Goal: Task Accomplishment & Management: Complete application form

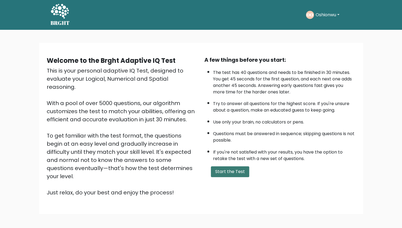
click at [219, 171] on button "Start the Test" at bounding box center [230, 171] width 38 height 11
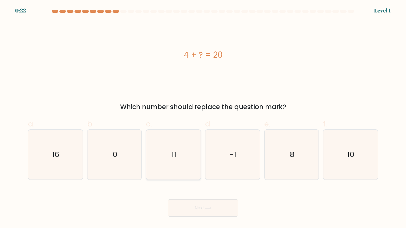
click at [176, 147] on icon "11" at bounding box center [174, 154] width 50 height 50
click at [203, 117] on input "c. 11" at bounding box center [203, 116] width 0 height 4
radio input "true"
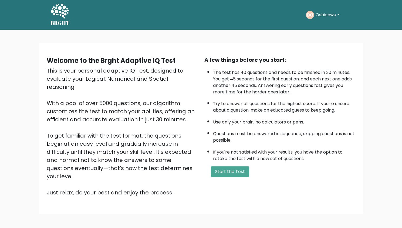
click at [324, 18] on button "Oshionwu" at bounding box center [327, 14] width 27 height 7
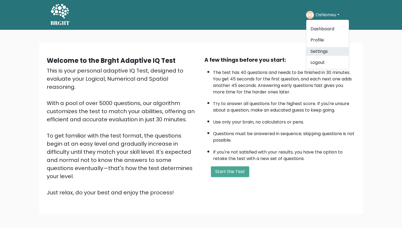
click at [322, 50] on link "Settings" at bounding box center [327, 51] width 43 height 9
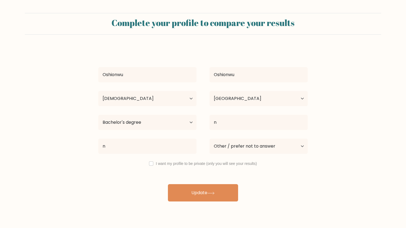
select select "25_34"
select select "NG"
select select "bachelors_degree"
select select "other"
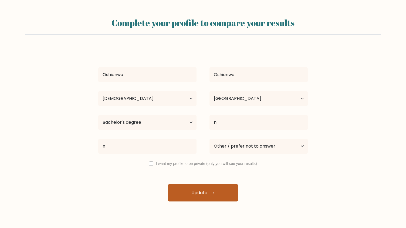
click at [194, 190] on button "Update" at bounding box center [203, 192] width 70 height 17
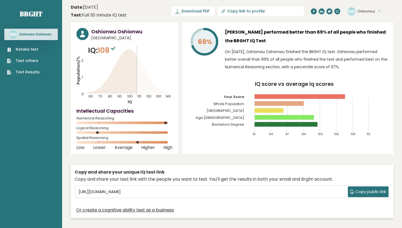
click at [28, 52] on link "Retake test" at bounding box center [23, 49] width 33 height 6
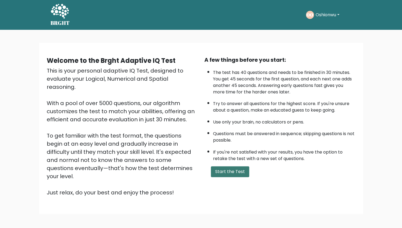
click at [225, 169] on button "Start the Test" at bounding box center [230, 171] width 38 height 11
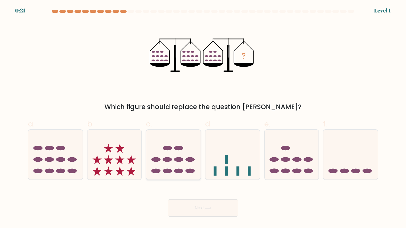
click at [166, 162] on icon at bounding box center [173, 154] width 54 height 45
click at [203, 117] on input "c." at bounding box center [203, 116] width 0 height 4
radio input "true"
click at [178, 206] on button "Next" at bounding box center [203, 207] width 70 height 17
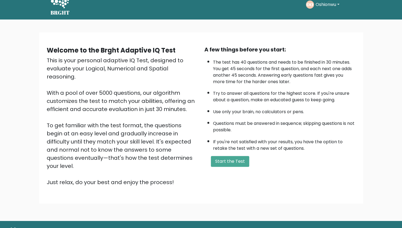
scroll to position [20, 0]
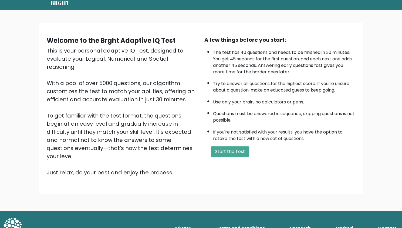
click at [188, 222] on link "Privacy" at bounding box center [183, 227] width 21 height 11
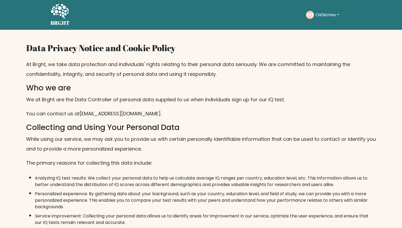
click at [339, 16] on button "Oshionwu" at bounding box center [327, 14] width 27 height 7
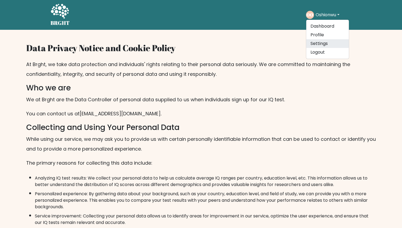
click at [320, 45] on link "Settings" at bounding box center [327, 43] width 43 height 9
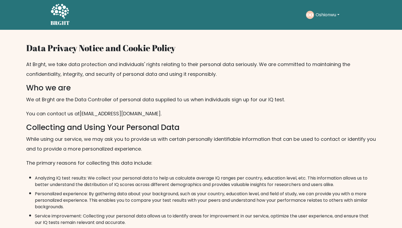
click at [318, 11] on div "OO Oshionwu Dashboard Profile Settings Logout" at bounding box center [323, 15] width 35 height 8
click at [318, 13] on button "Oshionwu" at bounding box center [327, 14] width 27 height 7
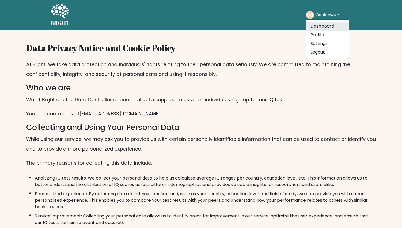
click at [315, 26] on link "Dashboard" at bounding box center [327, 26] width 43 height 9
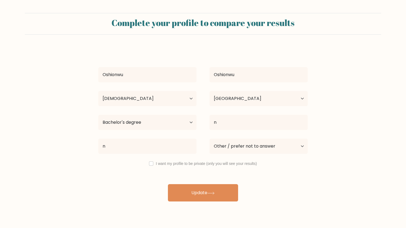
select select "25_34"
select select "NG"
select select "bachelors_degree"
select select "other"
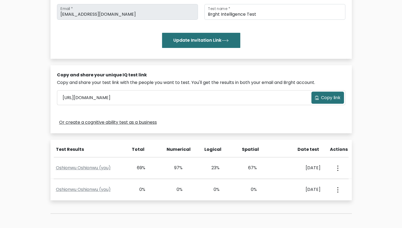
scroll to position [162, 0]
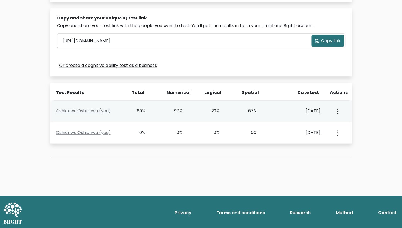
click at [336, 112] on button "button" at bounding box center [337, 110] width 4 height 17
click at [345, 124] on link "View Profile" at bounding box center [357, 126] width 43 height 9
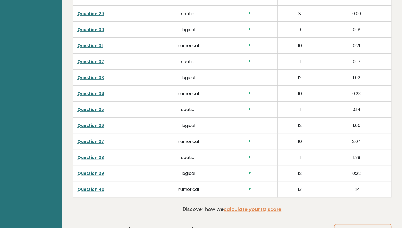
scroll to position [1342, 0]
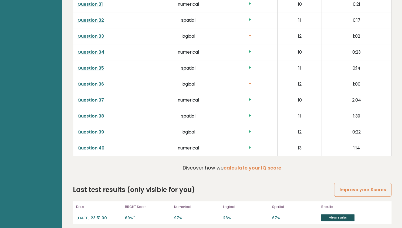
click at [332, 214] on link "View results" at bounding box center [338, 217] width 34 height 7
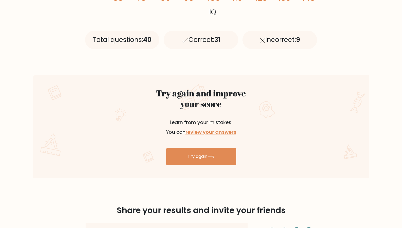
scroll to position [235, 0]
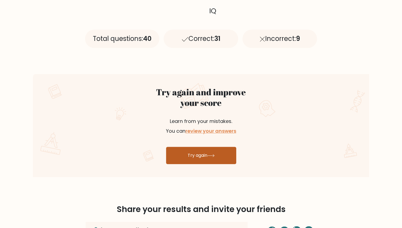
click at [201, 148] on link "Try again" at bounding box center [201, 154] width 70 height 17
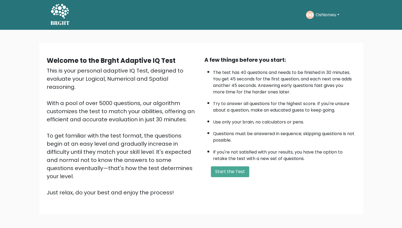
scroll to position [20, 0]
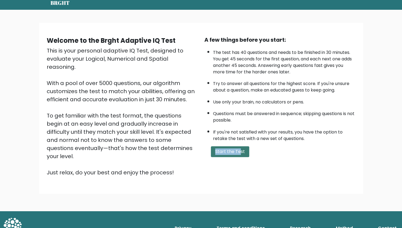
drag, startPoint x: 241, startPoint y: 143, endPoint x: 239, endPoint y: 148, distance: 5.0
click at [239, 148] on div "A few things before you start: The test has 40 questions and needs to be finish…" at bounding box center [280, 106] width 158 height 141
click at [239, 148] on button "Start the Test" at bounding box center [230, 151] width 38 height 11
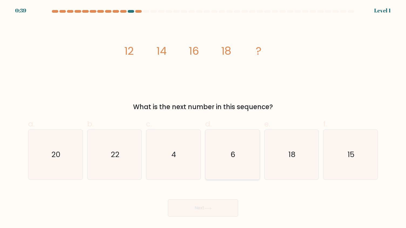
click at [225, 135] on icon "6" at bounding box center [233, 154] width 50 height 50
click at [203, 117] on input "d. 6" at bounding box center [203, 116] width 0 height 4
radio input "true"
click at [217, 202] on button "Next" at bounding box center [203, 207] width 70 height 17
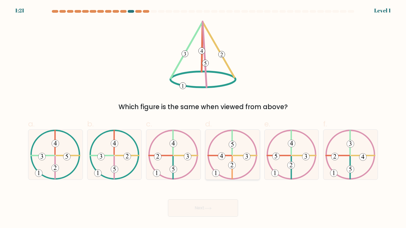
click at [228, 138] on icon at bounding box center [233, 154] width 50 height 50
click at [203, 117] on input "d." at bounding box center [203, 116] width 0 height 4
radio input "true"
click at [204, 206] on button "Next" at bounding box center [203, 207] width 70 height 17
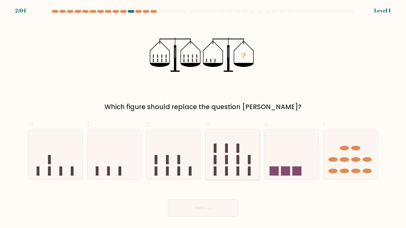
click at [234, 165] on icon at bounding box center [233, 154] width 54 height 45
click at [203, 117] on input "d." at bounding box center [203, 116] width 0 height 4
radio input "true"
click at [219, 202] on button "Next" at bounding box center [203, 207] width 70 height 17
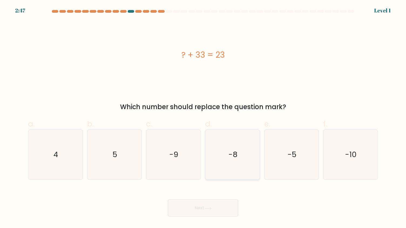
click at [251, 169] on icon "-8" at bounding box center [233, 154] width 50 height 50
click at [203, 117] on input "d. -8" at bounding box center [203, 116] width 0 height 4
radio input "true"
click at [223, 215] on button "Next" at bounding box center [203, 207] width 70 height 17
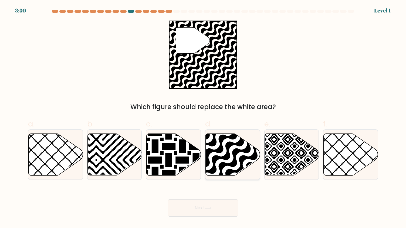
click at [238, 168] on icon at bounding box center [233, 154] width 54 height 42
click at [203, 117] on input "d." at bounding box center [203, 116] width 0 height 4
radio input "true"
click at [219, 207] on button "Next" at bounding box center [203, 207] width 70 height 17
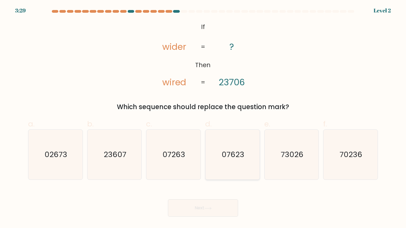
click at [244, 162] on icon "07623" at bounding box center [233, 154] width 50 height 50
click at [203, 117] on input "d. 07623" at bounding box center [203, 116] width 0 height 4
radio input "true"
click at [226, 201] on button "Next" at bounding box center [203, 207] width 70 height 17
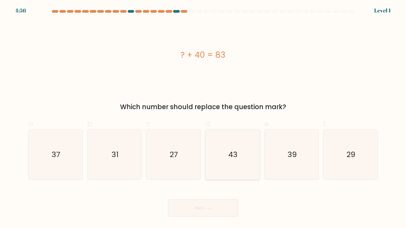
click at [260, 157] on div "d. 43" at bounding box center [232, 149] width 59 height 62
click at [241, 171] on icon "43" at bounding box center [233, 154] width 50 height 50
click at [203, 117] on input "d. 43" at bounding box center [203, 116] width 0 height 4
radio input "true"
click at [212, 215] on button "Next" at bounding box center [203, 207] width 70 height 17
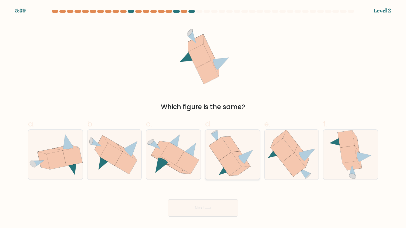
click at [229, 171] on icon at bounding box center [230, 164] width 23 height 24
click at [203, 117] on input "d." at bounding box center [203, 116] width 0 height 4
radio input "true"
click at [210, 208] on icon at bounding box center [208, 207] width 7 height 3
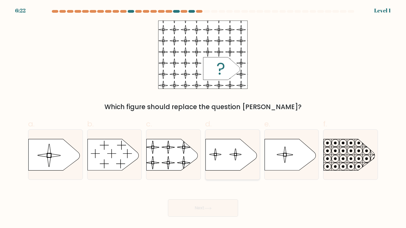
click at [225, 170] on div at bounding box center [232, 154] width 55 height 50
click at [203, 117] on input "d." at bounding box center [203, 116] width 0 height 4
radio input "true"
click at [212, 208] on icon at bounding box center [208, 207] width 7 height 3
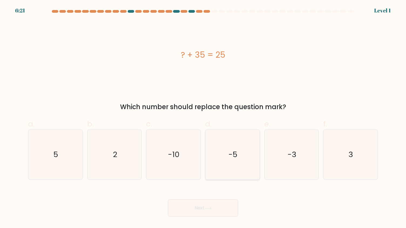
click at [231, 152] on text "-5" at bounding box center [233, 154] width 9 height 11
click at [203, 117] on input "d. -5" at bounding box center [203, 116] width 0 height 4
radio input "true"
click at [208, 202] on button "Next" at bounding box center [203, 207] width 70 height 17
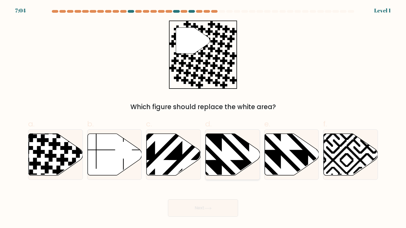
click at [224, 164] on icon at bounding box center [249, 132] width 109 height 109
click at [203, 117] on input "d." at bounding box center [203, 116] width 0 height 4
radio input "true"
click at [212, 202] on button "Next" at bounding box center [203, 207] width 70 height 17
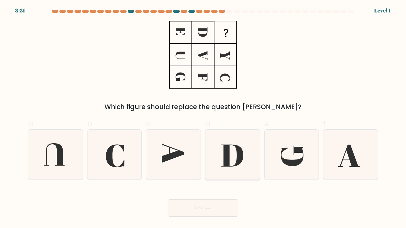
click at [225, 164] on icon at bounding box center [233, 155] width 22 height 22
click at [203, 117] on input "d." at bounding box center [203, 116] width 0 height 4
radio input "true"
click at [208, 210] on button "Next" at bounding box center [203, 207] width 70 height 17
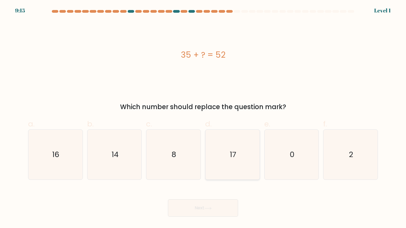
click at [238, 161] on icon "17" at bounding box center [233, 154] width 50 height 50
click at [203, 117] on input "d. 17" at bounding box center [203, 116] width 0 height 4
radio input "true"
click at [219, 209] on button "Next" at bounding box center [203, 207] width 70 height 17
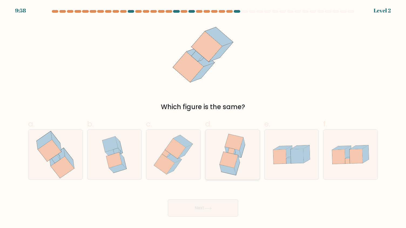
click at [231, 168] on icon at bounding box center [228, 169] width 16 height 11
click at [203, 117] on input "d." at bounding box center [203, 116] width 0 height 4
radio input "true"
click at [214, 204] on button "Next" at bounding box center [203, 207] width 70 height 17
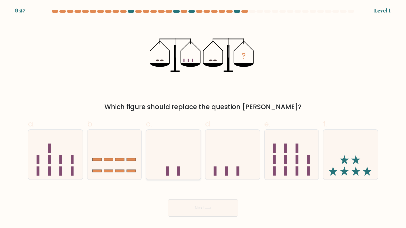
click at [193, 172] on icon at bounding box center [173, 154] width 54 height 45
click at [203, 117] on input "c." at bounding box center [203, 116] width 0 height 4
radio input "true"
click at [197, 200] on button "Next" at bounding box center [203, 207] width 70 height 17
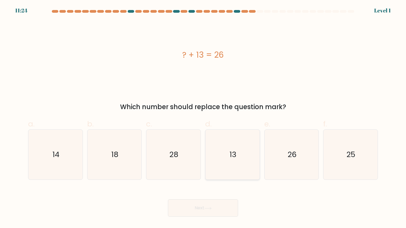
click at [216, 163] on icon "13" at bounding box center [233, 154] width 50 height 50
click at [203, 117] on input "d. 13" at bounding box center [203, 116] width 0 height 4
radio input "true"
drag, startPoint x: 205, startPoint y: 194, endPoint x: 200, endPoint y: 205, distance: 11.5
click at [200, 205] on div "Next" at bounding box center [203, 201] width 357 height 30
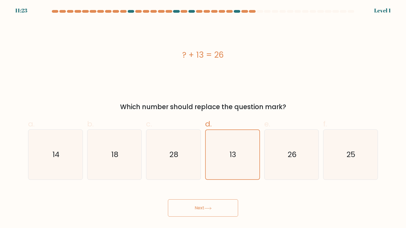
click at [200, 205] on button "Next" at bounding box center [203, 207] width 70 height 17
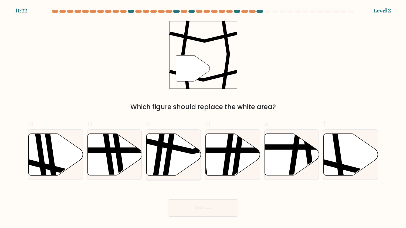
click at [180, 164] on icon at bounding box center [174, 154] width 54 height 42
click at [203, 117] on input "c." at bounding box center [203, 116] width 0 height 4
radio input "true"
click at [190, 200] on button "Next" at bounding box center [203, 207] width 70 height 17
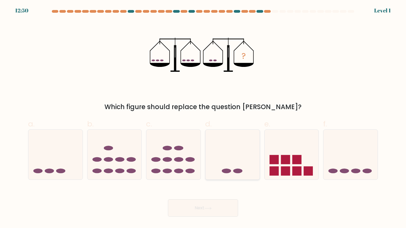
click at [211, 156] on icon at bounding box center [233, 154] width 54 height 45
click at [203, 117] on input "d." at bounding box center [203, 116] width 0 height 4
radio input "true"
click at [203, 205] on button "Next" at bounding box center [203, 207] width 70 height 17
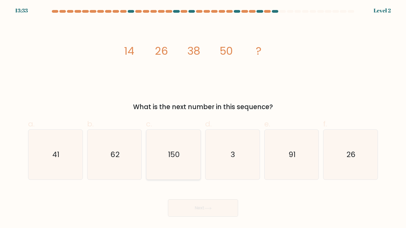
click at [193, 165] on icon "150" at bounding box center [174, 154] width 50 height 50
click at [203, 117] on input "c. 150" at bounding box center [203, 116] width 0 height 4
radio input "true"
click at [196, 205] on button "Next" at bounding box center [203, 207] width 70 height 17
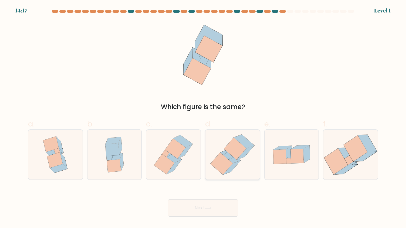
click at [214, 173] on icon at bounding box center [232, 154] width 49 height 50
click at [203, 117] on input "d." at bounding box center [203, 116] width 0 height 4
radio input "true"
click at [202, 212] on button "Next" at bounding box center [203, 207] width 70 height 17
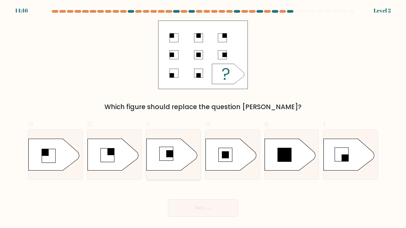
click at [189, 171] on div at bounding box center [173, 154] width 55 height 50
click at [203, 117] on input "c." at bounding box center [203, 116] width 0 height 4
radio input "true"
click at [195, 205] on button "Next" at bounding box center [203, 207] width 70 height 17
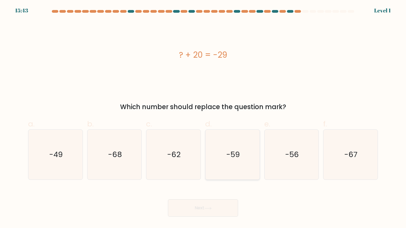
click at [212, 159] on icon "-59" at bounding box center [233, 154] width 50 height 50
click at [203, 117] on input "d. -59" at bounding box center [203, 116] width 0 height 4
radio input "true"
click at [206, 203] on button "Next" at bounding box center [203, 207] width 70 height 17
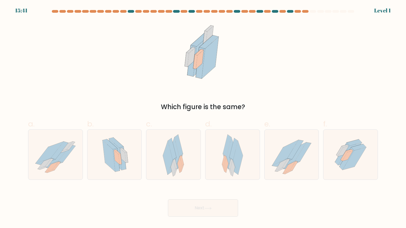
click at [206, 203] on button "Next" at bounding box center [203, 207] width 70 height 17
click at [207, 175] on div at bounding box center [232, 154] width 55 height 50
click at [203, 117] on input "d." at bounding box center [203, 116] width 0 height 4
radio input "true"
click at [197, 205] on button "Next" at bounding box center [203, 207] width 70 height 17
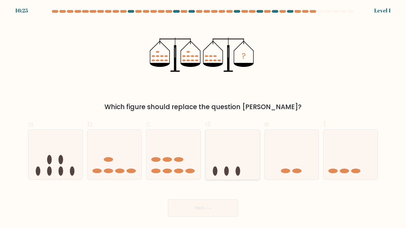
click at [222, 176] on icon at bounding box center [233, 154] width 54 height 45
click at [203, 117] on input "d." at bounding box center [203, 116] width 0 height 4
radio input "true"
click at [211, 208] on icon at bounding box center [208, 207] width 7 height 3
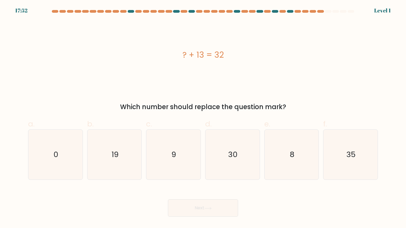
click at [211, 208] on icon at bounding box center [208, 207] width 7 height 3
click at [223, 175] on icon "30" at bounding box center [233, 154] width 50 height 50
click at [203, 117] on input "d. 30" at bounding box center [203, 116] width 0 height 4
radio input "true"
click at [209, 207] on icon at bounding box center [208, 207] width 7 height 3
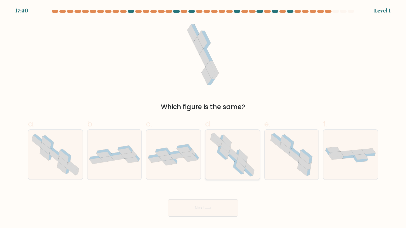
click at [228, 161] on icon at bounding box center [232, 154] width 51 height 50
click at [203, 117] on input "d." at bounding box center [203, 116] width 0 height 4
radio input "true"
click at [213, 203] on button "Next" at bounding box center [203, 207] width 70 height 17
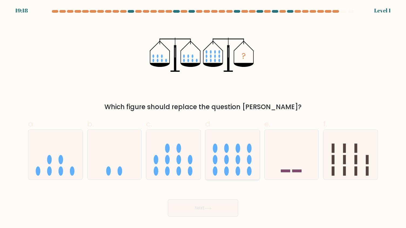
click at [235, 164] on icon at bounding box center [233, 154] width 54 height 45
click at [203, 117] on input "d." at bounding box center [203, 116] width 0 height 4
radio input "true"
click at [219, 206] on button "Next" at bounding box center [203, 207] width 70 height 17
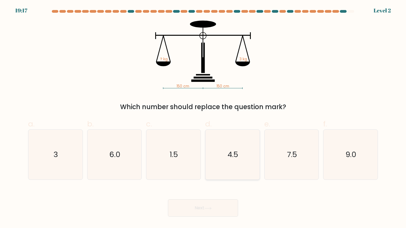
click at [242, 152] on icon "4.5" at bounding box center [233, 154] width 50 height 50
click at [203, 117] on input "d. 4.5" at bounding box center [203, 116] width 0 height 4
radio input "true"
click at [218, 208] on button "Next" at bounding box center [203, 207] width 70 height 17
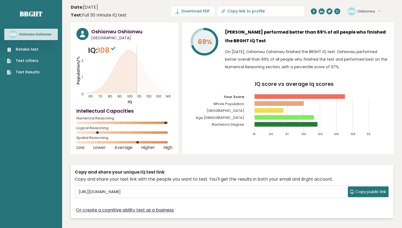
click at [26, 64] on link "Test others" at bounding box center [23, 61] width 33 height 6
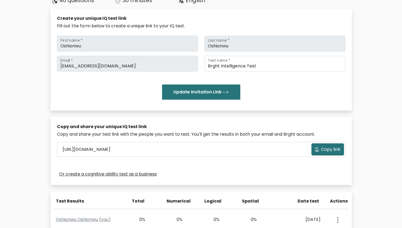
scroll to position [55, 0]
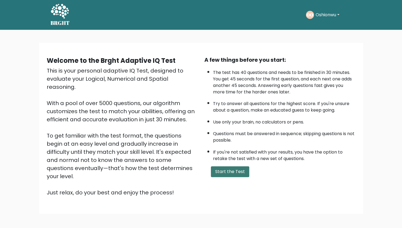
click at [225, 172] on button "Start the Test" at bounding box center [230, 171] width 38 height 11
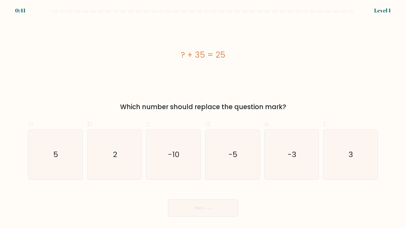
drag, startPoint x: 229, startPoint y: 50, endPoint x: 183, endPoint y: 59, distance: 46.3
click at [183, 59] on div "? + 35 = 25" at bounding box center [203, 55] width 350 height 12
copy div "? + 35 = 25"
click at [179, 148] on icon "-10" at bounding box center [174, 154] width 50 height 50
click at [203, 117] on input "c. -10" at bounding box center [203, 116] width 0 height 4
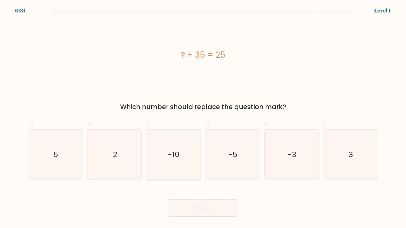
radio input "true"
click at [187, 208] on button "Next" at bounding box center [203, 207] width 70 height 17
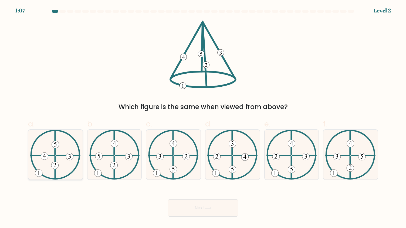
click at [59, 158] on icon at bounding box center [55, 154] width 50 height 50
click at [203, 117] on input "a." at bounding box center [203, 116] width 0 height 4
radio input "true"
click at [178, 204] on button "Next" at bounding box center [203, 207] width 70 height 17
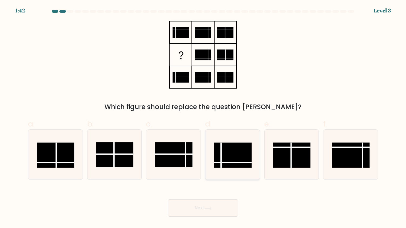
click at [226, 161] on rect at bounding box center [233, 154] width 38 height 25
click at [203, 117] on input "d." at bounding box center [203, 116] width 0 height 4
radio input "true"
click at [202, 215] on button "Next" at bounding box center [203, 207] width 70 height 17
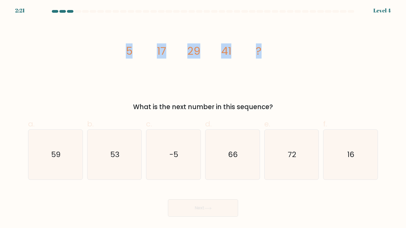
drag, startPoint x: 120, startPoint y: 55, endPoint x: 265, endPoint y: 56, distance: 145.1
click at [265, 56] on div "image/svg+xml 5 17 29 41 ? What is the next number in this sequence?" at bounding box center [203, 66] width 357 height 91
copy g "5 17 29 41 ?"
click at [126, 166] on icon "53" at bounding box center [115, 154] width 50 height 50
click at [203, 117] on input "b. 53" at bounding box center [203, 116] width 0 height 4
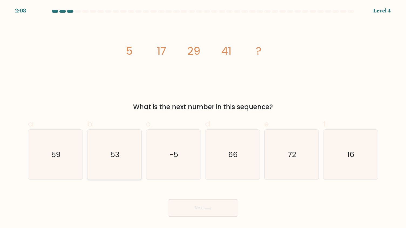
radio input "true"
click at [194, 202] on button "Next" at bounding box center [203, 207] width 70 height 17
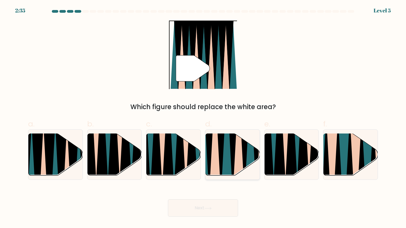
click at [244, 158] on icon at bounding box center [245, 132] width 12 height 109
click at [203, 117] on input "d." at bounding box center [203, 116] width 0 height 4
radio input "true"
click at [210, 203] on button "Next" at bounding box center [203, 207] width 70 height 17
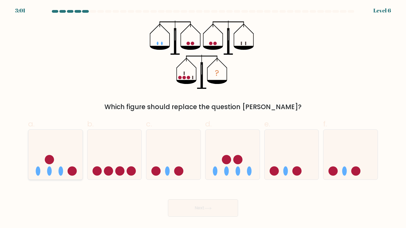
click at [56, 173] on icon at bounding box center [55, 154] width 54 height 45
click at [203, 117] on input "a." at bounding box center [203, 116] width 0 height 4
radio input "true"
click at [186, 210] on button "Next" at bounding box center [203, 207] width 70 height 17
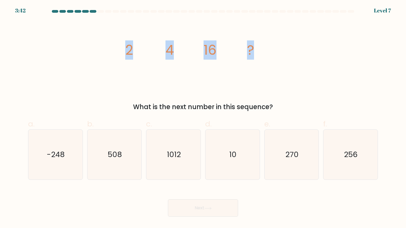
drag, startPoint x: 120, startPoint y: 51, endPoint x: 253, endPoint y: 52, distance: 133.2
click at [253, 52] on div "image/svg+xml 2 4 16 ? What is the next number in this sequence?" at bounding box center [203, 66] width 357 height 91
copy g "2 4 16 ?"
click at [337, 162] on icon "256" at bounding box center [351, 154] width 50 height 50
click at [203, 117] on input "f. 256" at bounding box center [203, 116] width 0 height 4
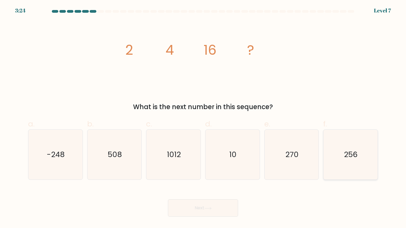
radio input "true"
click at [224, 211] on button "Next" at bounding box center [203, 207] width 70 height 17
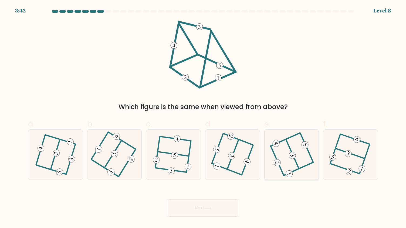
click at [309, 160] on icon at bounding box center [292, 154] width 40 height 40
click at [203, 117] on input "e." at bounding box center [203, 116] width 0 height 4
radio input "true"
click at [184, 209] on button "Next" at bounding box center [203, 207] width 70 height 17
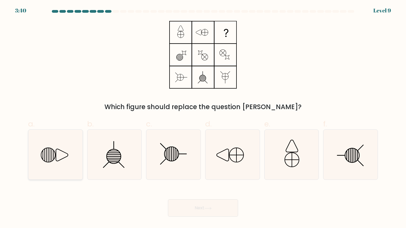
click at [74, 171] on icon at bounding box center [56, 154] width 50 height 50
click at [203, 117] on input "a." at bounding box center [203, 116] width 0 height 4
radio input "true"
click at [208, 208] on icon at bounding box center [208, 207] width 7 height 3
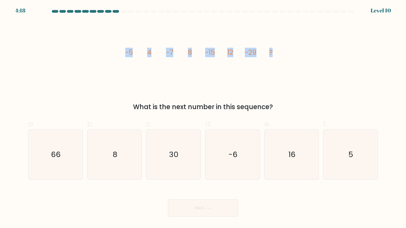
drag, startPoint x: 120, startPoint y: 55, endPoint x: 274, endPoint y: 58, distance: 154.6
click at [274, 58] on div "image/svg+xml -5 4 -7 8 -15 12 -29 ? What is the next number in this sequence?" at bounding box center [203, 66] width 357 height 91
copy g "-5 4 -7 8 -15 12 -29 ?"
click at [289, 160] on icon "16" at bounding box center [292, 154] width 50 height 50
click at [203, 117] on input "e. 16" at bounding box center [203, 116] width 0 height 4
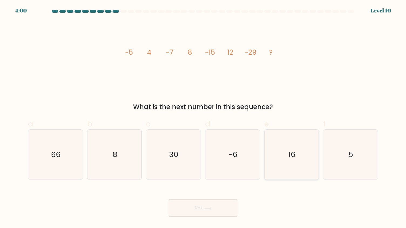
radio input "true"
click at [216, 205] on button "Next" at bounding box center [203, 207] width 70 height 17
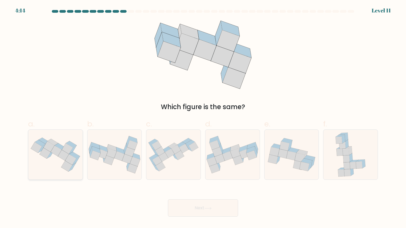
click at [43, 156] on icon at bounding box center [45, 153] width 11 height 11
click at [203, 117] on input "a." at bounding box center [203, 116] width 0 height 4
radio input "true"
click at [218, 206] on button "Next" at bounding box center [203, 207] width 70 height 17
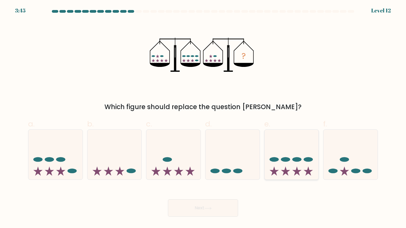
click at [273, 179] on div at bounding box center [292, 154] width 55 height 50
click at [203, 117] on input "e." at bounding box center [203, 116] width 0 height 4
radio input "true"
click at [273, 179] on div at bounding box center [292, 154] width 55 height 50
click at [203, 117] on input "e." at bounding box center [203, 116] width 0 height 4
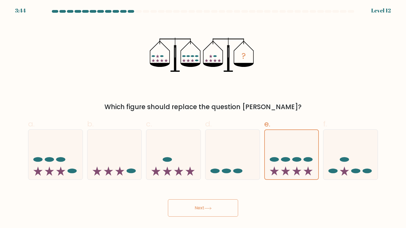
click at [227, 208] on button "Next" at bounding box center [203, 207] width 70 height 17
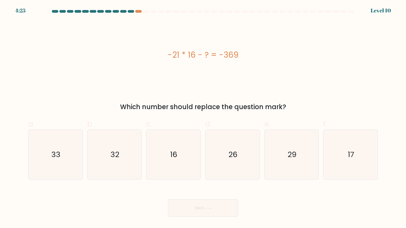
drag, startPoint x: 165, startPoint y: 56, endPoint x: 237, endPoint y: 57, distance: 72.4
click at [237, 57] on div "-21 * 16 - ? = -369" at bounding box center [203, 55] width 350 height 12
copy div "-21 * 16 - ? = -369"
click at [169, 193] on div "Next" at bounding box center [203, 201] width 357 height 30
click at [69, 168] on icon "33" at bounding box center [56, 154] width 50 height 50
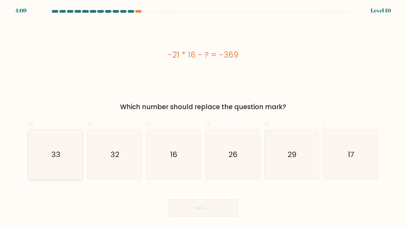
click at [203, 117] on input "a. 33" at bounding box center [203, 116] width 0 height 4
radio input "true"
click at [199, 213] on button "Next" at bounding box center [203, 207] width 70 height 17
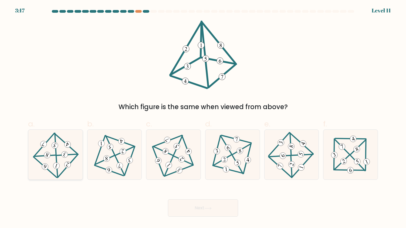
click at [59, 159] on icon at bounding box center [55, 154] width 40 height 40
click at [203, 117] on input "a." at bounding box center [203, 116] width 0 height 4
radio input "true"
click at [185, 203] on button "Next" at bounding box center [203, 207] width 70 height 17
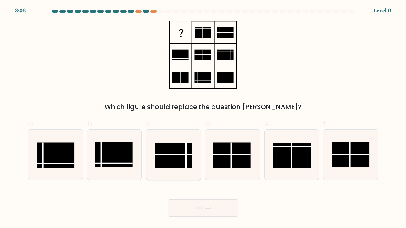
click at [182, 143] on rect at bounding box center [174, 155] width 38 height 25
click at [203, 117] on input "c." at bounding box center [203, 116] width 0 height 4
radio input "true"
click at [198, 207] on button "Next" at bounding box center [203, 207] width 70 height 17
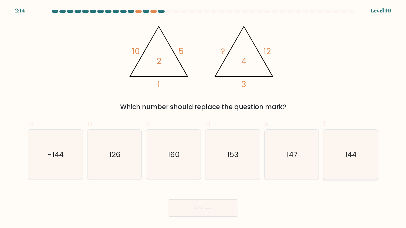
click at [349, 153] on text "144" at bounding box center [352, 154] width 12 height 11
click at [203, 117] on input "f. 144" at bounding box center [203, 116] width 0 height 4
radio input "true"
click at [212, 212] on button "Next" at bounding box center [203, 207] width 70 height 17
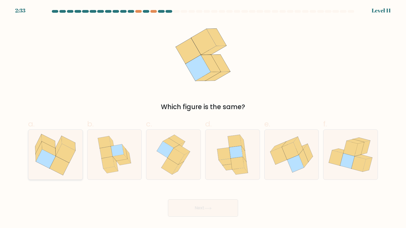
click at [44, 166] on icon at bounding box center [55, 154] width 54 height 48
click at [203, 117] on input "a." at bounding box center [203, 116] width 0 height 4
radio input "true"
click at [185, 212] on button "Next" at bounding box center [203, 207] width 70 height 17
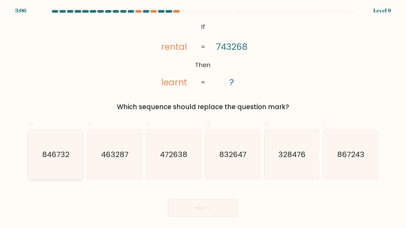
click at [56, 158] on text "846732" at bounding box center [55, 154] width 27 height 11
click at [203, 117] on input "a. 846732" at bounding box center [203, 116] width 0 height 4
radio input "true"
click at [199, 209] on button "Next" at bounding box center [203, 207] width 70 height 17
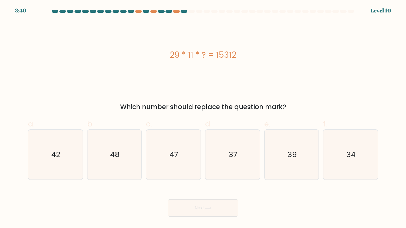
drag, startPoint x: 166, startPoint y: 55, endPoint x: 241, endPoint y: 59, distance: 74.9
click at [241, 59] on div "29 * 11 * ? = 15312" at bounding box center [203, 55] width 350 height 12
copy div "29 * 11 * ? = 15312"
click at [126, 165] on icon "48" at bounding box center [115, 154] width 50 height 50
click at [203, 117] on input "b. 48" at bounding box center [203, 116] width 0 height 4
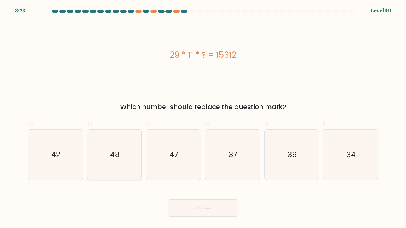
radio input "true"
click at [202, 211] on button "Next" at bounding box center [203, 207] width 70 height 17
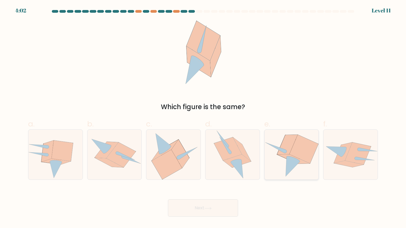
click at [292, 148] on icon at bounding box center [304, 149] width 29 height 29
click at [203, 117] on input "e." at bounding box center [203, 116] width 0 height 4
radio input "true"
click at [210, 208] on icon at bounding box center [208, 207] width 7 height 3
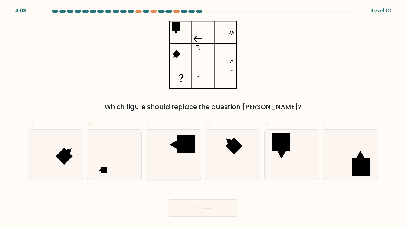
click at [180, 149] on rect at bounding box center [186, 144] width 18 height 18
click at [203, 117] on input "c." at bounding box center [203, 116] width 0 height 4
radio input "true"
click at [181, 206] on button "Next" at bounding box center [203, 207] width 70 height 17
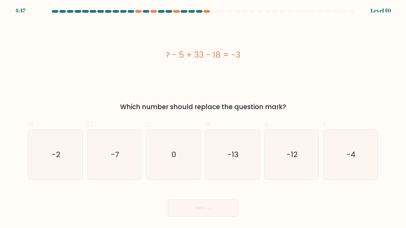
drag, startPoint x: 162, startPoint y: 53, endPoint x: 241, endPoint y: 65, distance: 79.8
click at [241, 65] on div "? - 5 + 33 - 18 = -3" at bounding box center [203, 55] width 350 height 68
copy div "? - 5 + 33 - 18 = -3"
click at [225, 156] on icon "-13" at bounding box center [233, 154] width 50 height 50
click at [203, 117] on input "d. -13" at bounding box center [203, 116] width 0 height 4
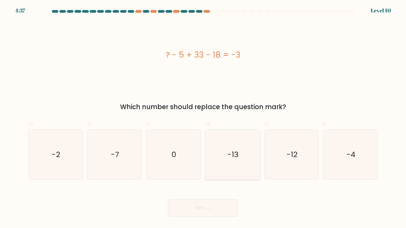
radio input "true"
click at [206, 208] on icon at bounding box center [208, 207] width 7 height 3
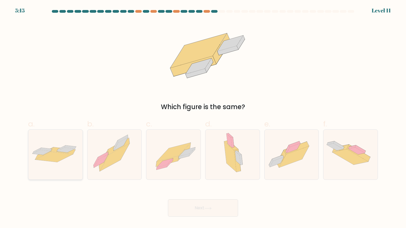
click at [32, 155] on icon at bounding box center [55, 154] width 54 height 22
click at [203, 117] on input "a." at bounding box center [203, 116] width 0 height 4
radio input "true"
click at [188, 211] on button "Next" at bounding box center [203, 207] width 70 height 17
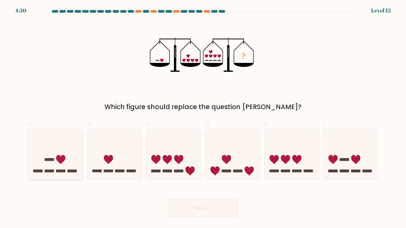
click at [57, 177] on div at bounding box center [55, 154] width 55 height 50
click at [203, 117] on input "a." at bounding box center [203, 116] width 0 height 4
radio input "true"
click at [183, 212] on button "Next" at bounding box center [203, 207] width 70 height 17
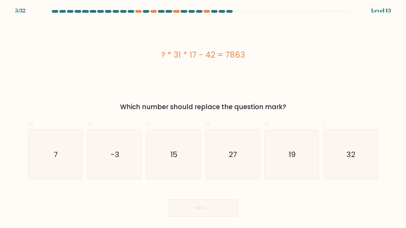
drag, startPoint x: 159, startPoint y: 52, endPoint x: 249, endPoint y: 55, distance: 90.3
click at [249, 55] on div "? * 31 * 17 - 42 = 7863" at bounding box center [203, 55] width 350 height 12
copy div "? * 31 * 17 - 42 = 7863"
click at [163, 167] on icon "15" at bounding box center [174, 154] width 50 height 50
click at [203, 117] on input "c. 15" at bounding box center [203, 116] width 0 height 4
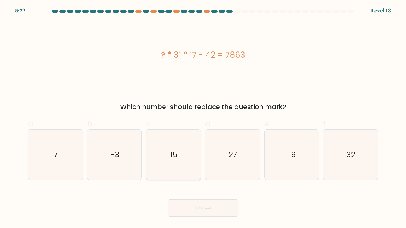
radio input "true"
click at [190, 206] on button "Next" at bounding box center [203, 207] width 70 height 17
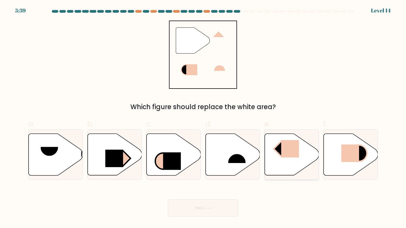
click at [267, 167] on icon at bounding box center [292, 154] width 54 height 42
click at [203, 117] on input "e." at bounding box center [203, 116] width 0 height 4
radio input "true"
click at [225, 203] on button "Next" at bounding box center [203, 207] width 70 height 17
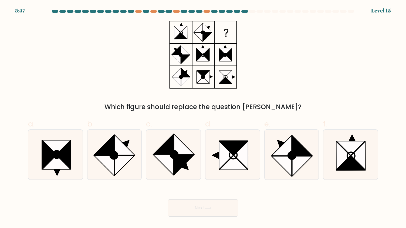
drag, startPoint x: 189, startPoint y: 69, endPoint x: 185, endPoint y: 79, distance: 11.0
click at [185, 79] on icon at bounding box center [203, 55] width 68 height 68
click at [116, 158] on circle at bounding box center [114, 154] width 11 height 11
click at [203, 117] on input "b." at bounding box center [203, 116] width 0 height 4
radio input "true"
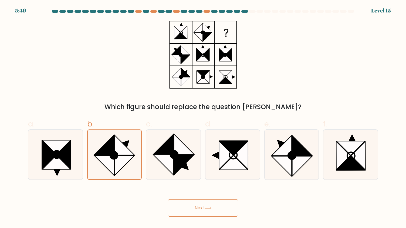
click at [183, 206] on button "Next" at bounding box center [203, 207] width 70 height 17
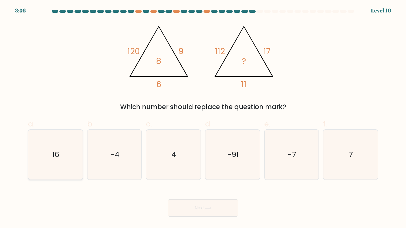
click at [64, 156] on icon "16" at bounding box center [56, 154] width 50 height 50
click at [203, 117] on input "a. 16" at bounding box center [203, 116] width 0 height 4
radio input "true"
click at [206, 201] on button "Next" at bounding box center [203, 207] width 70 height 17
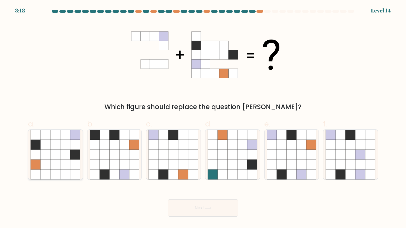
click at [65, 140] on icon at bounding box center [66, 144] width 10 height 10
click at [203, 117] on input "a." at bounding box center [203, 116] width 0 height 4
radio input "true"
click at [198, 206] on button "Next" at bounding box center [203, 207] width 70 height 17
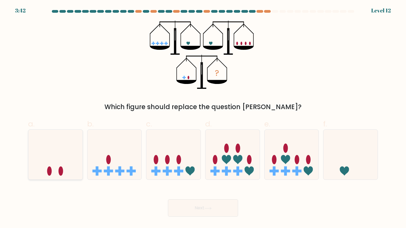
click at [65, 167] on icon at bounding box center [55, 154] width 54 height 45
click at [203, 117] on input "a." at bounding box center [203, 116] width 0 height 4
radio input "true"
click at [197, 203] on button "Next" at bounding box center [203, 207] width 70 height 17
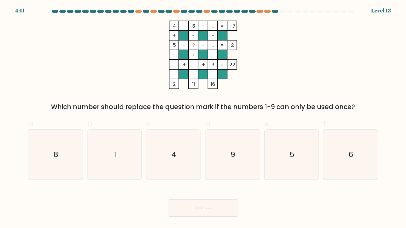
drag, startPoint x: 191, startPoint y: 25, endPoint x: 196, endPoint y: 33, distance: 9.2
click at [196, 33] on icon "4 - 3 - ... -7 + - + 5 - ? - ... 2 - + + ... + ... + 6 = 22 = = = = 2 11 16 =" at bounding box center [203, 55] width 162 height 68
click at [198, 28] on rect at bounding box center [194, 26] width 10 height 10
drag, startPoint x: 196, startPoint y: 25, endPoint x: 193, endPoint y: 26, distance: 3.2
click at [193, 26] on icon "4 - 3 - ... -7 + - + 5 - ? - ... 2 - + + ... + ... + 6 = 22 = = = = 2 11 16 =" at bounding box center [203, 55] width 162 height 68
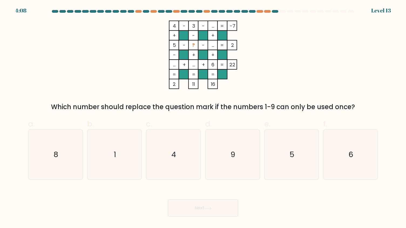
click at [256, 57] on icon "4 - 3 - ... -7 + - + 5 - ? - ... 2 - + + ... + ... + 6 = 22 = = = = 2 11 16 =" at bounding box center [203, 55] width 162 height 68
click at [60, 173] on icon "8" at bounding box center [56, 154] width 50 height 50
click at [203, 117] on input "a. 8" at bounding box center [203, 116] width 0 height 4
radio input "true"
click at [200, 205] on button "Next" at bounding box center [203, 207] width 70 height 17
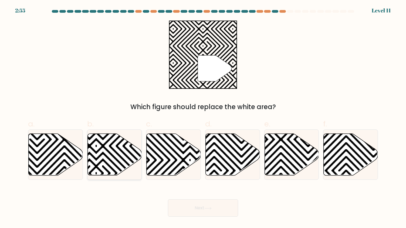
click at [103, 157] on icon at bounding box center [115, 154] width 54 height 42
click at [203, 117] on input "b." at bounding box center [203, 116] width 0 height 4
radio input "true"
click at [208, 207] on icon at bounding box center [208, 207] width 7 height 3
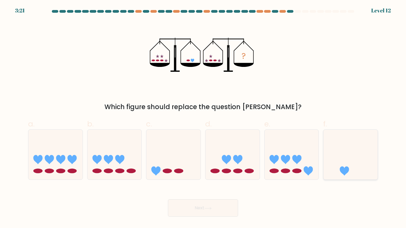
click at [352, 156] on icon at bounding box center [351, 154] width 54 height 45
click at [203, 117] on input "f." at bounding box center [203, 116] width 0 height 4
radio input "true"
click at [213, 209] on button "Next" at bounding box center [203, 207] width 70 height 17
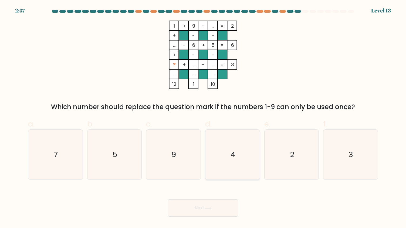
click at [217, 171] on icon "4" at bounding box center [233, 154] width 50 height 50
click at [203, 117] on input "d. 4" at bounding box center [203, 116] width 0 height 4
radio input "true"
click at [198, 217] on body "2:36 Level 13" at bounding box center [203, 114] width 406 height 228
click at [200, 215] on button "Next" at bounding box center [203, 207] width 70 height 17
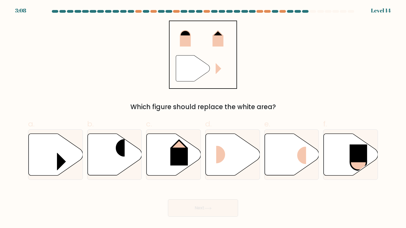
click at [175, 102] on div "Which figure should replace the white area?" at bounding box center [203, 107] width 344 height 10
click at [177, 162] on rect at bounding box center [180, 156] width 18 height 18
click at [203, 117] on input "c." at bounding box center [203, 116] width 0 height 4
radio input "true"
click at [195, 208] on button "Next" at bounding box center [203, 207] width 70 height 17
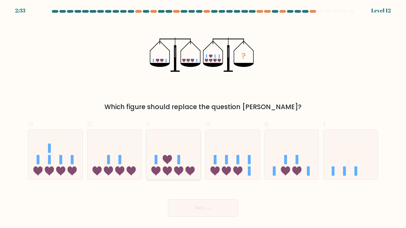
click at [177, 168] on icon at bounding box center [178, 170] width 9 height 9
click at [203, 117] on input "c." at bounding box center [203, 116] width 0 height 4
radio input "true"
click at [189, 208] on button "Next" at bounding box center [203, 207] width 70 height 17
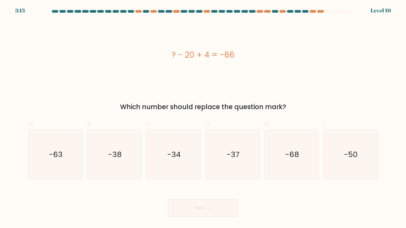
drag, startPoint x: 169, startPoint y: 57, endPoint x: 232, endPoint y: 58, distance: 63.8
click at [232, 58] on div "? - 20 + 4 = -66" at bounding box center [203, 55] width 350 height 12
copy div "? - 20 + 4 = -66"
click at [338, 158] on icon "-50" at bounding box center [351, 154] width 50 height 50
click at [203, 117] on input "f. -50" at bounding box center [203, 116] width 0 height 4
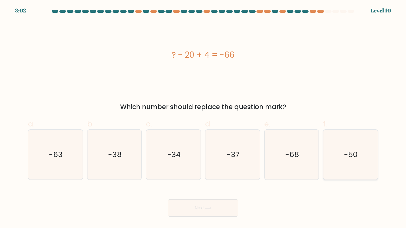
radio input "true"
click at [233, 205] on button "Next" at bounding box center [203, 207] width 70 height 17
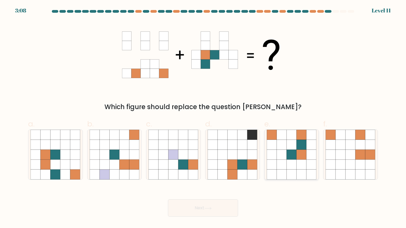
click at [293, 148] on icon at bounding box center [292, 144] width 10 height 10
click at [203, 117] on input "e." at bounding box center [203, 116] width 0 height 4
radio input "true"
click at [203, 212] on button "Next" at bounding box center [203, 207] width 70 height 17
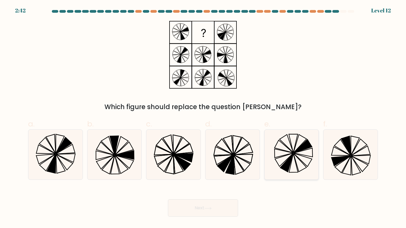
click at [283, 157] on icon at bounding box center [292, 154] width 50 height 50
click at [203, 117] on input "e." at bounding box center [203, 116] width 0 height 4
radio input "true"
drag, startPoint x: 144, startPoint y: 189, endPoint x: 199, endPoint y: 203, distance: 57.2
click at [199, 203] on div "Next" at bounding box center [203, 201] width 357 height 30
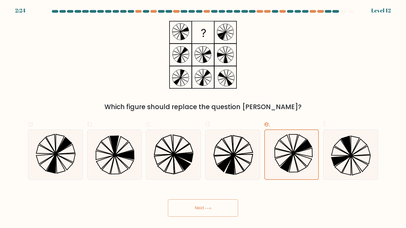
click at [199, 203] on button "Next" at bounding box center [203, 207] width 70 height 17
click at [202, 208] on button "Next" at bounding box center [203, 207] width 70 height 17
click at [187, 209] on button "Next" at bounding box center [203, 207] width 70 height 17
click at [71, 154] on icon at bounding box center [56, 154] width 50 height 50
click at [203, 117] on input "a." at bounding box center [203, 116] width 0 height 4
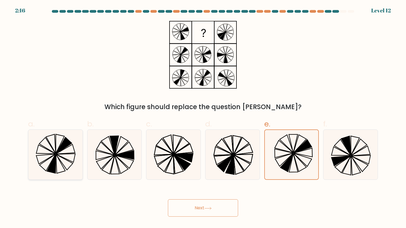
radio input "true"
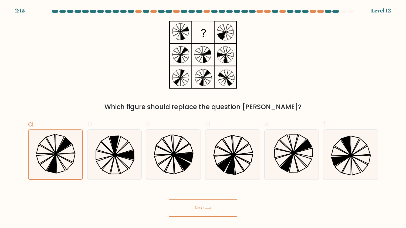
click at [187, 208] on button "Next" at bounding box center [203, 207] width 70 height 17
click at [293, 170] on icon at bounding box center [292, 154] width 50 height 50
click at [203, 117] on input "e." at bounding box center [203, 116] width 0 height 4
radio input "true"
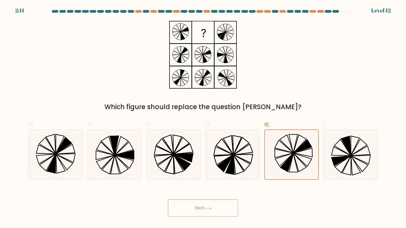
click at [214, 214] on button "Next" at bounding box center [203, 207] width 70 height 17
click at [224, 202] on button "Next" at bounding box center [203, 207] width 70 height 17
click at [233, 152] on icon at bounding box center [233, 154] width 50 height 50
click at [203, 117] on input "d." at bounding box center [203, 116] width 0 height 4
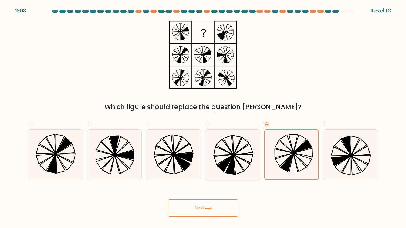
radio input "true"
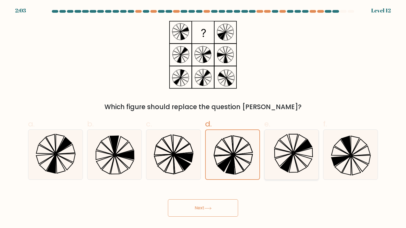
click at [280, 153] on icon at bounding box center [292, 154] width 50 height 50
click at [203, 117] on input "e." at bounding box center [203, 116] width 0 height 4
radio input "true"
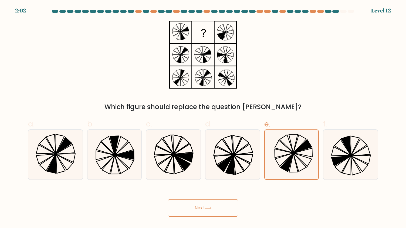
click at [217, 201] on button "Next" at bounding box center [203, 207] width 70 height 17
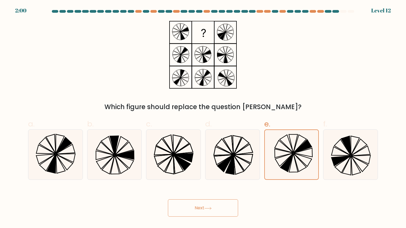
click at [217, 201] on button "Next" at bounding box center [203, 207] width 70 height 17
click at [188, 98] on div "Which figure should replace the question mark?" at bounding box center [203, 66] width 357 height 91
click at [191, 205] on button "Next" at bounding box center [203, 207] width 70 height 17
click at [285, 170] on icon at bounding box center [287, 162] width 13 height 18
click at [203, 117] on input "e." at bounding box center [203, 116] width 0 height 4
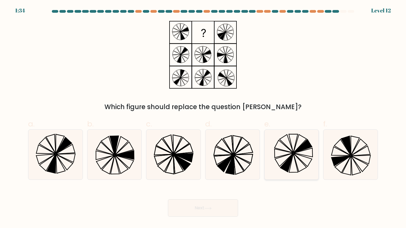
radio input "true"
click at [216, 202] on button "Next" at bounding box center [203, 207] width 70 height 17
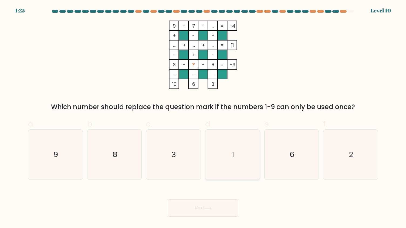
click at [230, 170] on icon "1" at bounding box center [233, 154] width 50 height 50
click at [203, 117] on input "d. 1" at bounding box center [203, 116] width 0 height 4
radio input "true"
click at [207, 205] on button "Next" at bounding box center [203, 207] width 70 height 17
